Goal: Task Accomplishment & Management: Complete application form

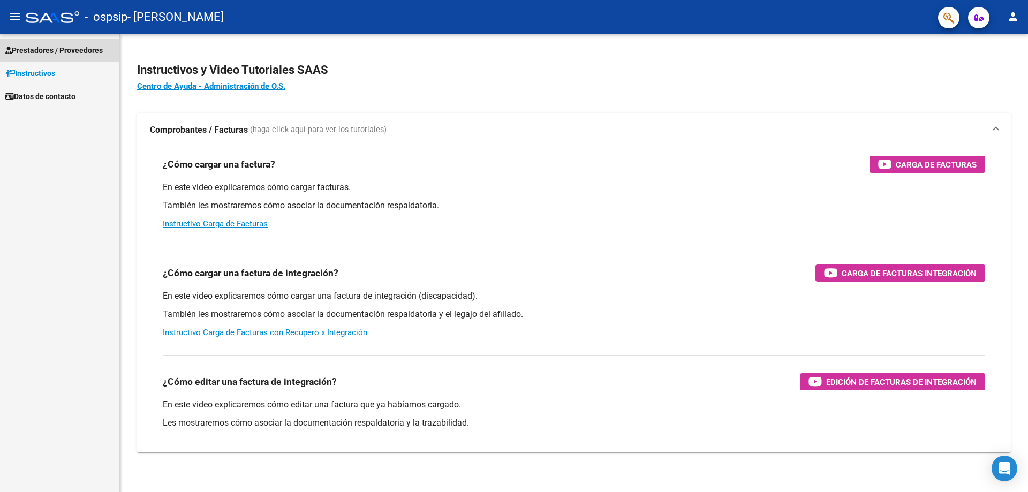
click at [66, 44] on span "Prestadores / Proveedores" at bounding box center [53, 50] width 97 height 12
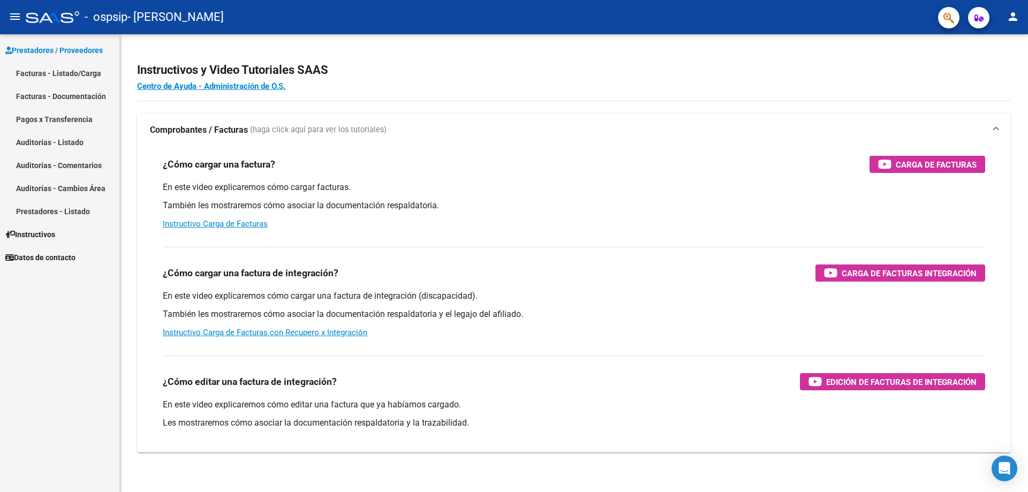
click at [66, 134] on link "Auditorías - Listado" at bounding box center [59, 142] width 119 height 23
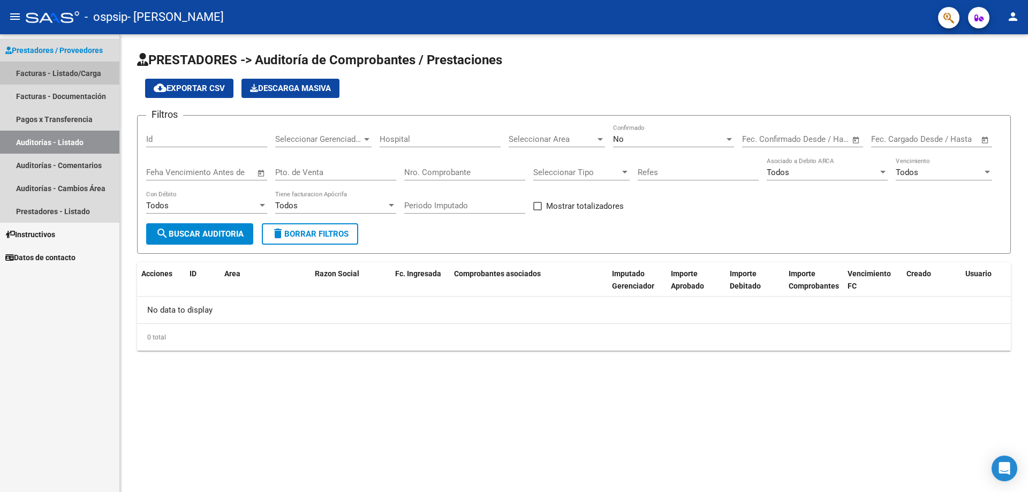
click at [90, 72] on link "Facturas - Listado/Carga" at bounding box center [59, 73] width 119 height 23
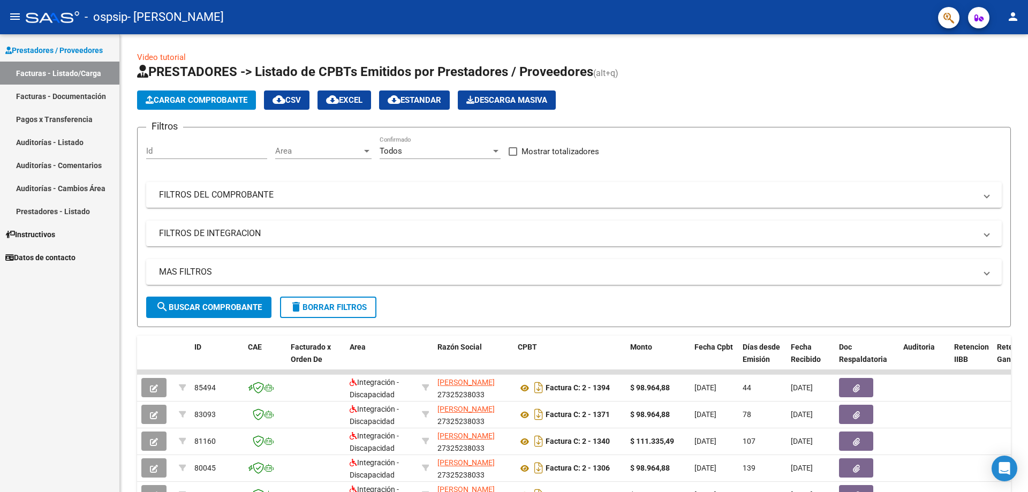
click at [186, 102] on span "Cargar Comprobante" at bounding box center [197, 100] width 102 height 10
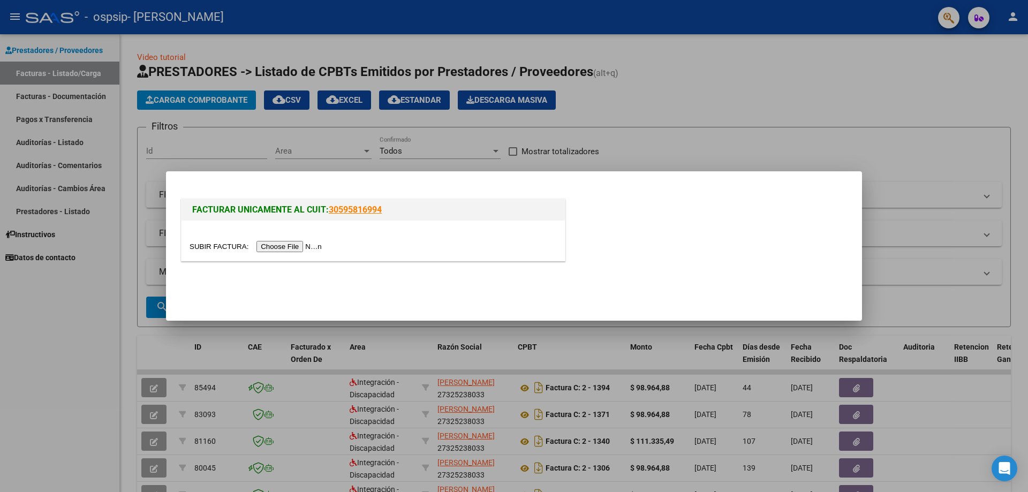
click at [213, 246] on input "file" at bounding box center [257, 246] width 135 height 11
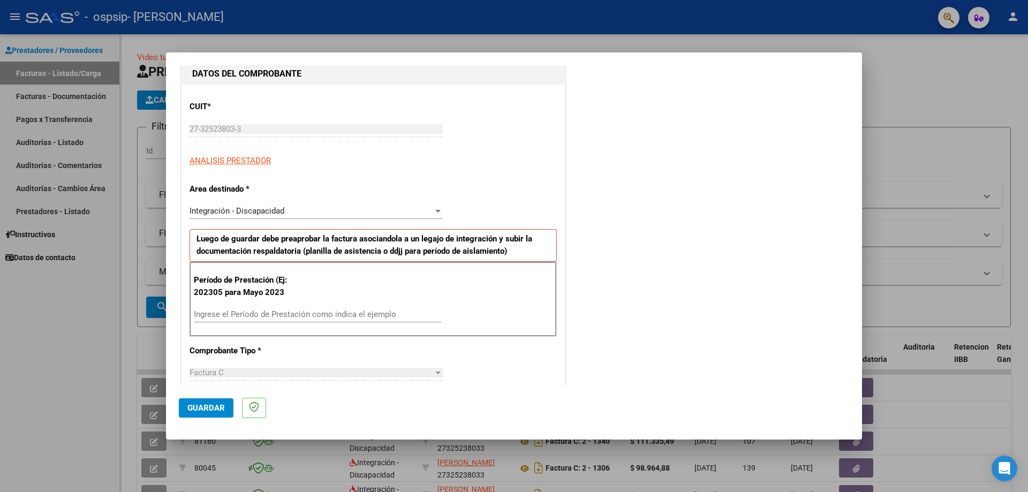
scroll to position [116, 0]
click at [334, 311] on input "Ingrese el Período de Prestación como indica el ejemplo" at bounding box center [317, 313] width 247 height 10
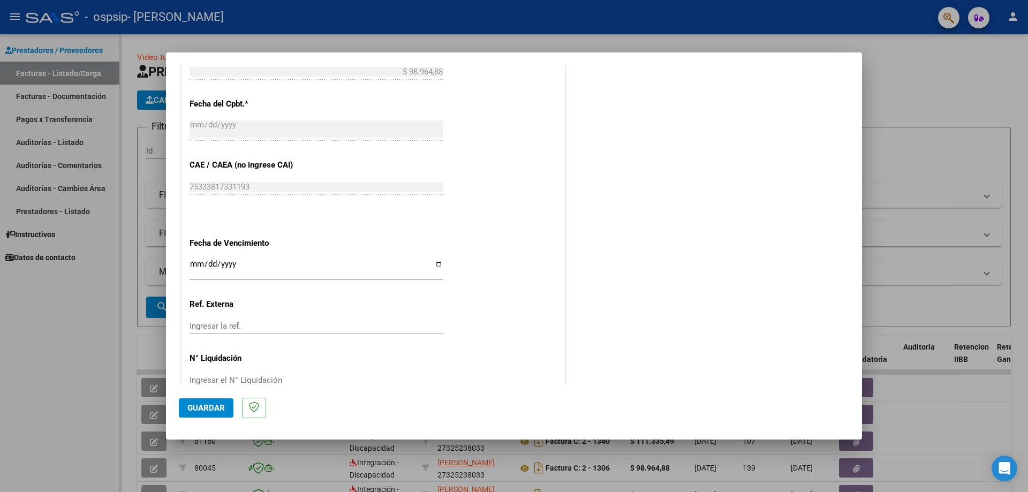
scroll to position [589, 0]
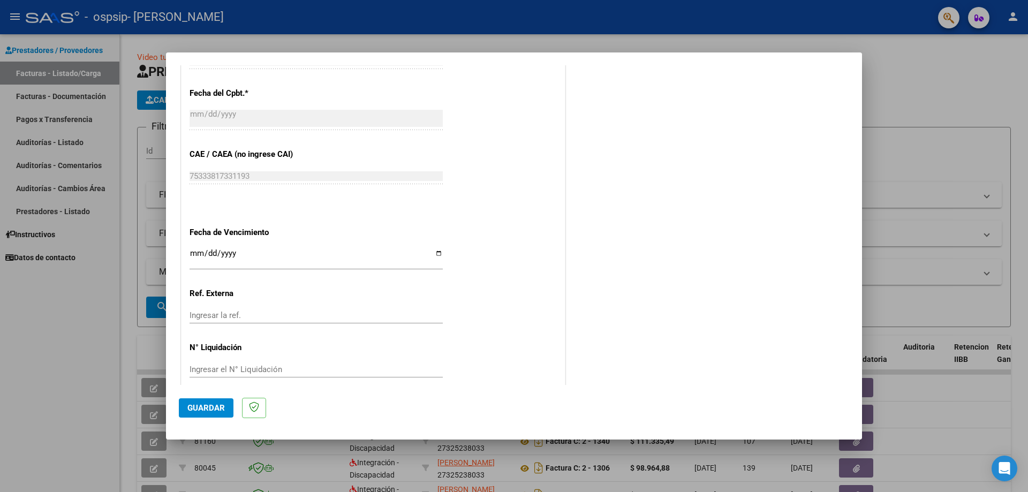
type input "202507"
click at [203, 410] on span "Guardar" at bounding box center [205, 408] width 37 height 10
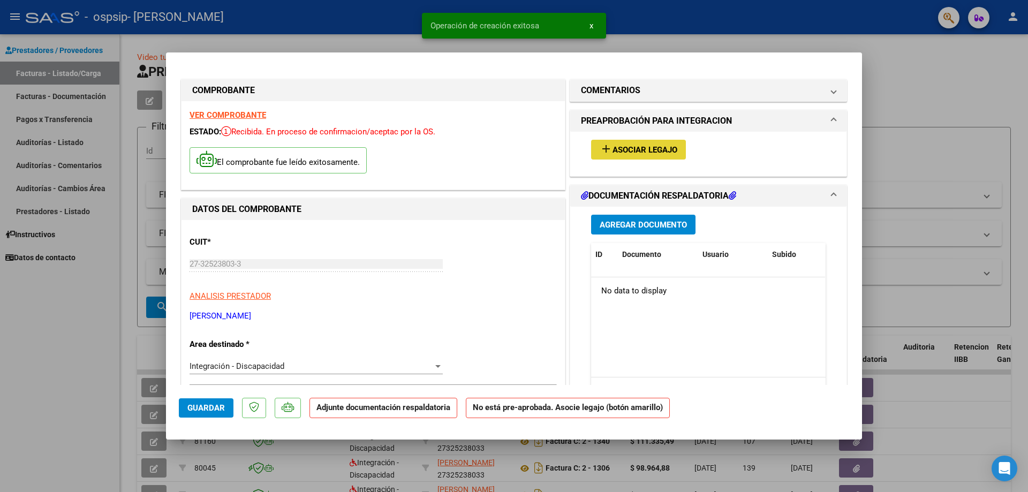
click at [634, 148] on span "Asociar Legajo" at bounding box center [645, 150] width 65 height 10
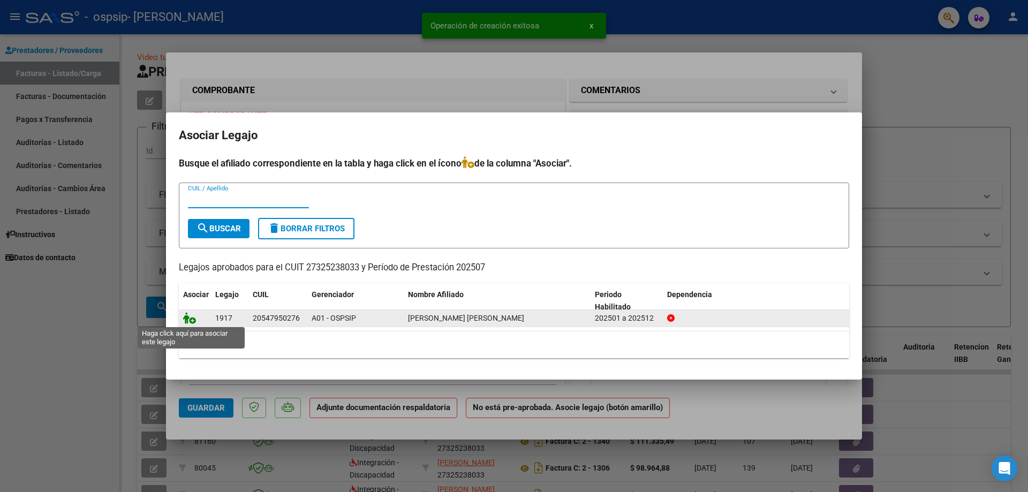
click at [187, 318] on icon at bounding box center [189, 318] width 13 height 12
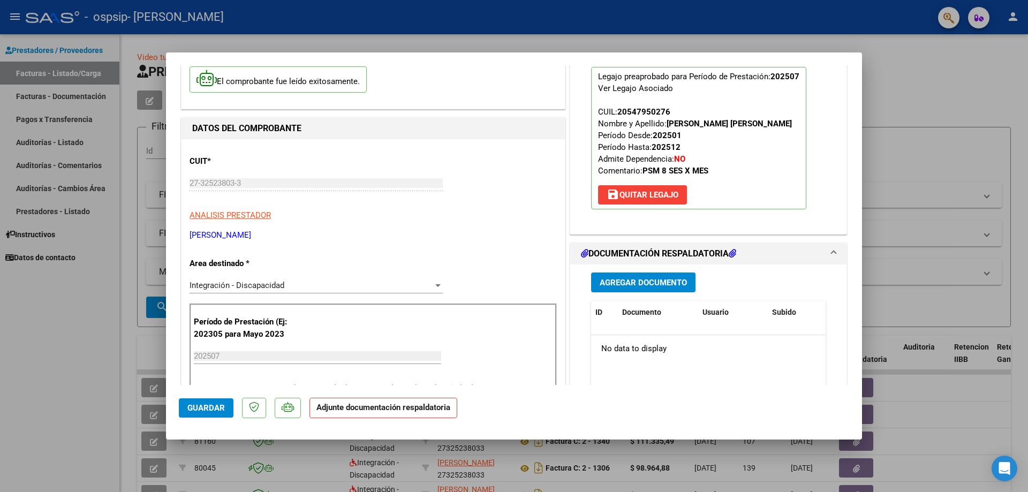
scroll to position [116, 0]
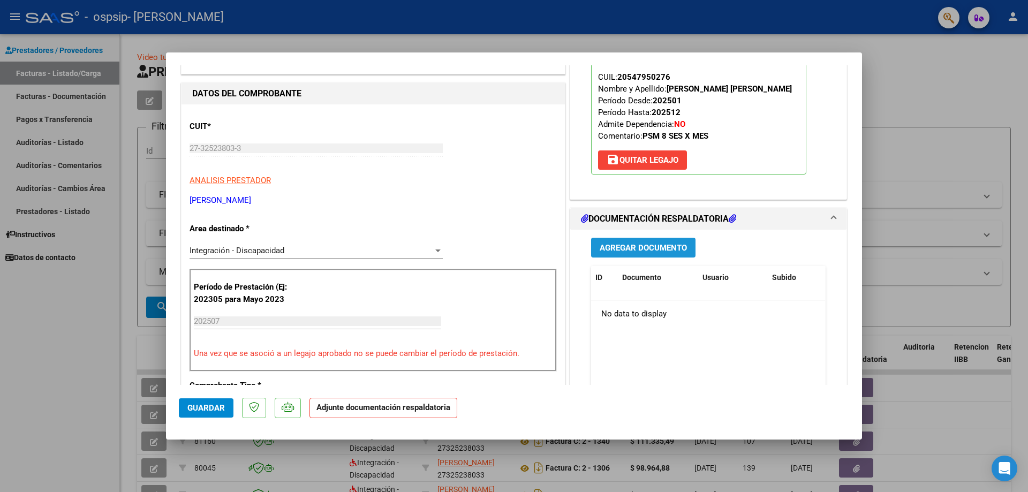
click at [666, 246] on span "Agregar Documento" at bounding box center [643, 248] width 87 height 10
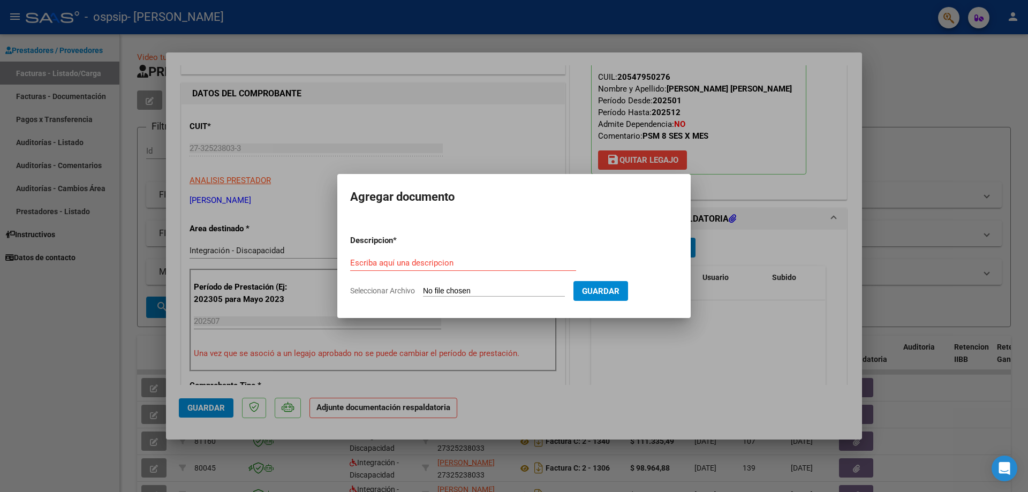
click at [435, 290] on input "Seleccionar Archivo" at bounding box center [494, 291] width 142 height 10
type input "C:\fakepath\7 [PERSON_NAME].pdf"
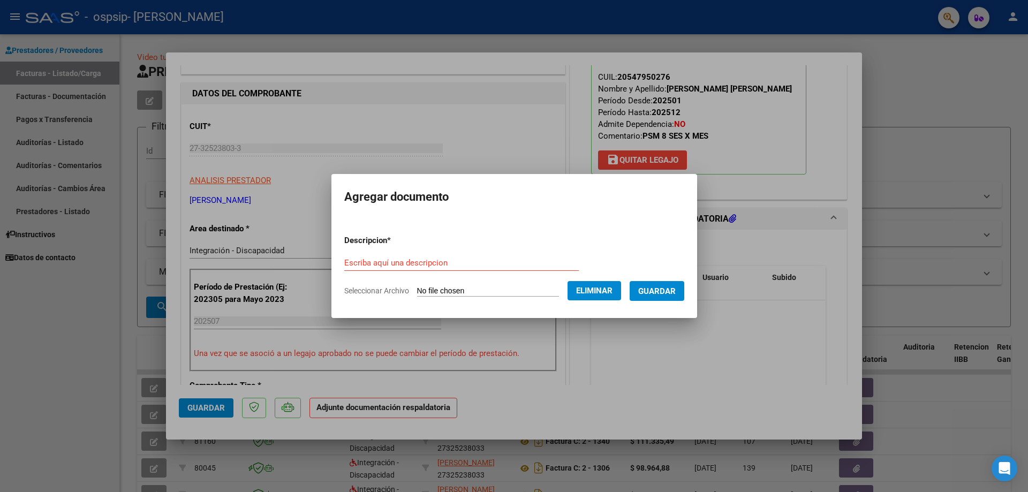
click at [418, 252] on form "Descripcion * Escriba aquí una descripcion Seleccionar Archivo Eliminar Guardar" at bounding box center [514, 266] width 340 height 78
click at [422, 260] on input "Escriba aquí una descripcion" at bounding box center [461, 263] width 235 height 10
type input "asistencia"
click at [651, 290] on span "Guardar" at bounding box center [656, 291] width 37 height 10
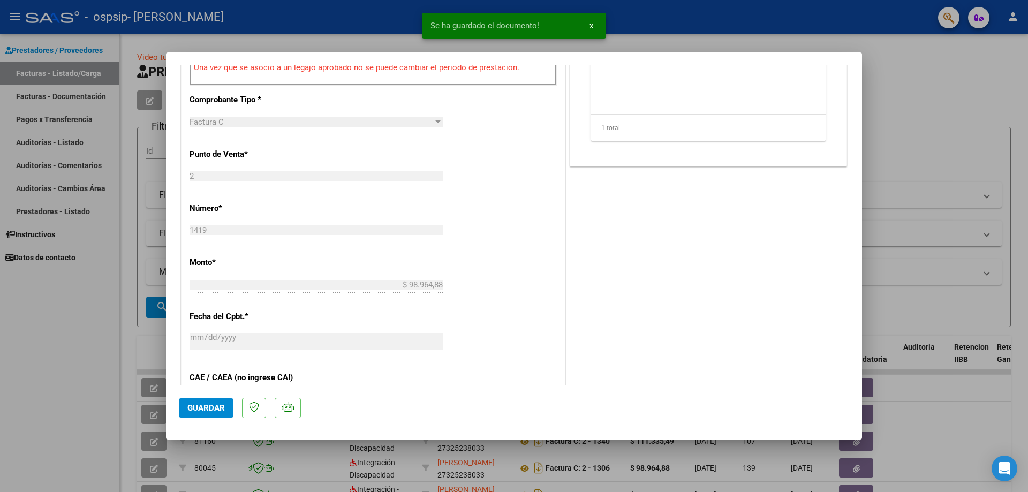
scroll to position [163, 0]
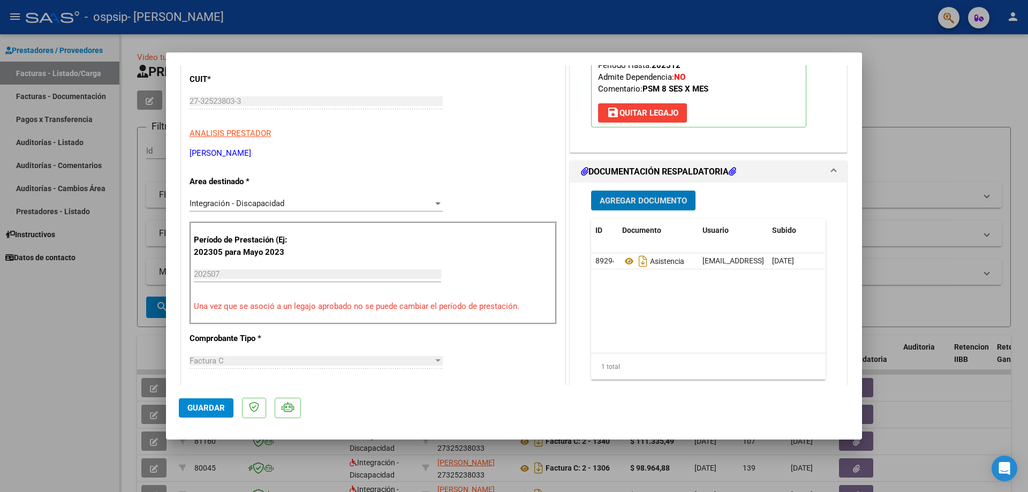
click at [650, 202] on span "Agregar Documento" at bounding box center [643, 201] width 87 height 10
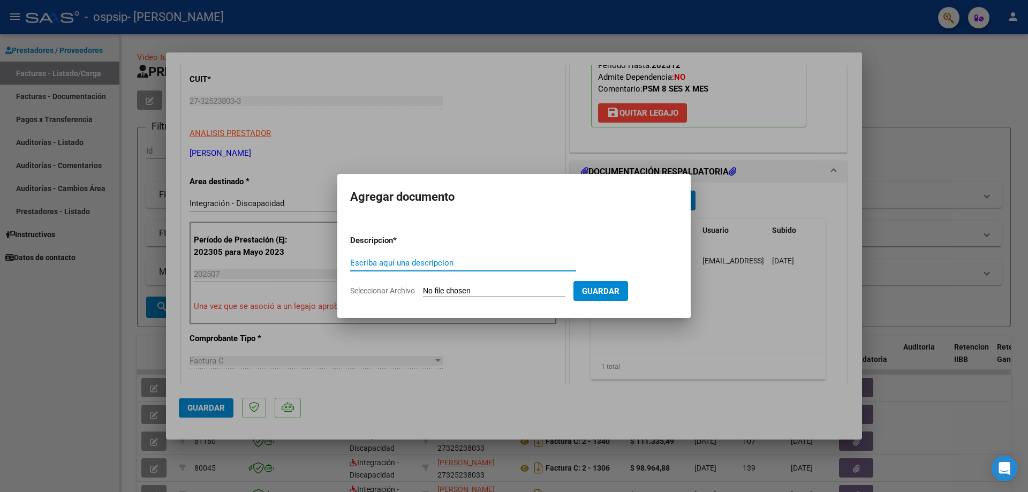
click at [453, 288] on input "Seleccionar Archivo" at bounding box center [494, 291] width 142 height 10
type input "C:\fakepath\[PERSON_NAME] PSM AUTORIZACION 2025 SEGUN RESOLUCION 360 22_firmado…"
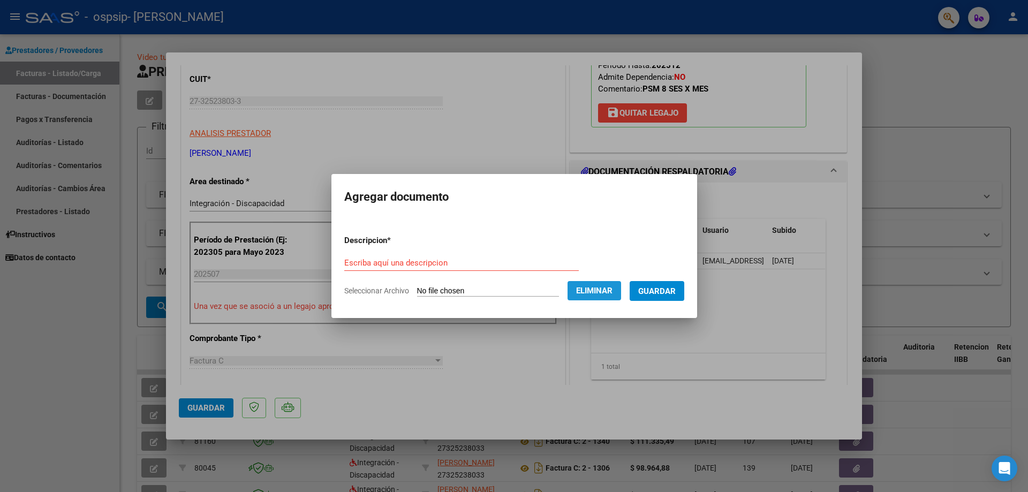
click at [576, 296] on span "Eliminar" at bounding box center [594, 291] width 36 height 10
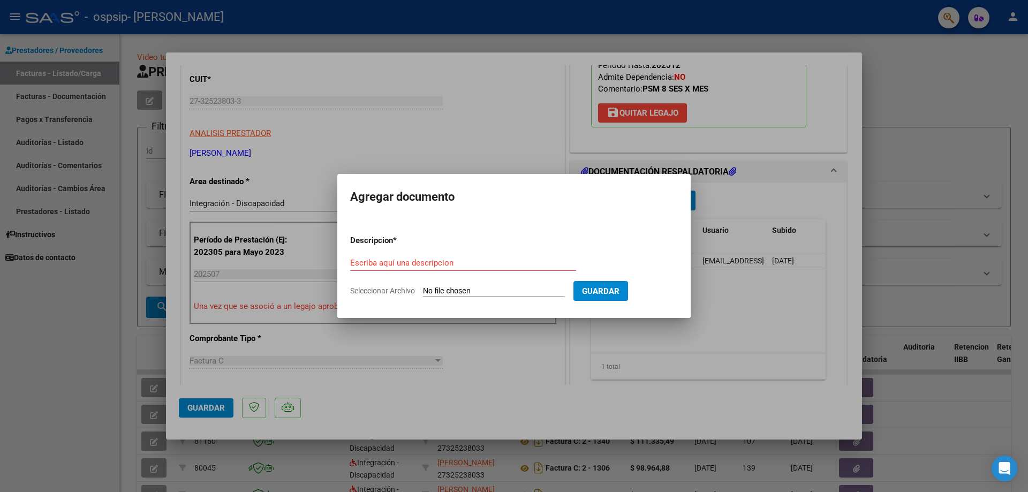
click at [728, 359] on div at bounding box center [514, 246] width 1028 height 492
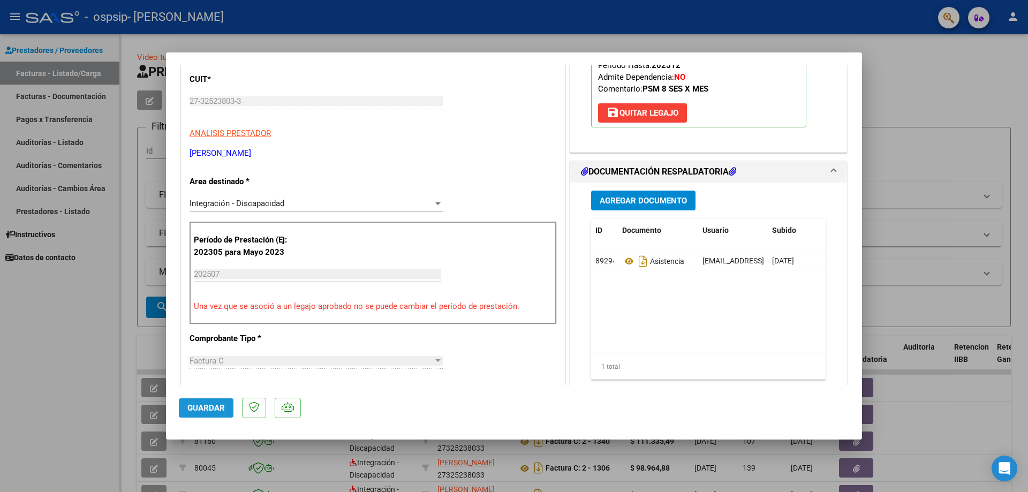
click at [213, 412] on span "Guardar" at bounding box center [205, 408] width 37 height 10
click at [88, 418] on div at bounding box center [514, 246] width 1028 height 492
